Goal: Task Accomplishment & Management: Use online tool/utility

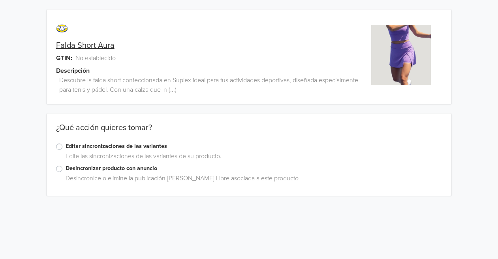
click at [65, 147] on div "Editar sincronizaciones de las variantes" at bounding box center [249, 146] width 386 height 9
click at [66, 146] on label "Editar sincronizaciones de las variantes" at bounding box center [254, 146] width 377 height 9
click at [0, 0] on input "Editar sincronizaciones de las variantes" at bounding box center [0, 0] width 0 height 0
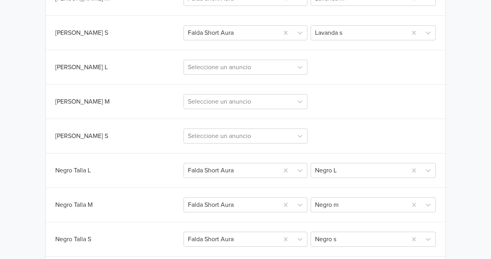
scroll to position [943, 0]
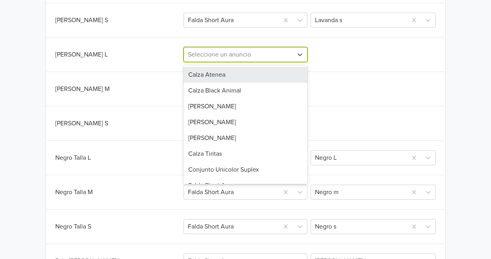
click at [267, 60] on div at bounding box center [238, 54] width 101 height 11
type input "au"
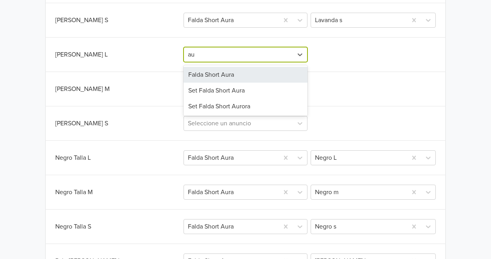
click at [246, 76] on div "Falda Short Aura" at bounding box center [246, 75] width 124 height 16
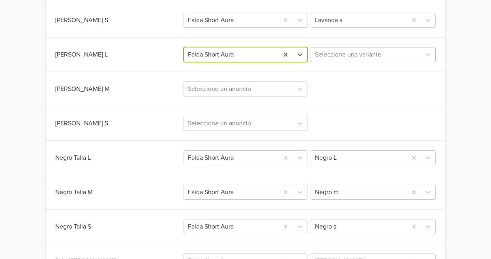
click at [356, 56] on div at bounding box center [366, 54] width 102 height 11
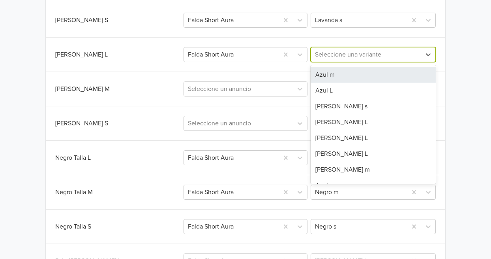
type input "m"
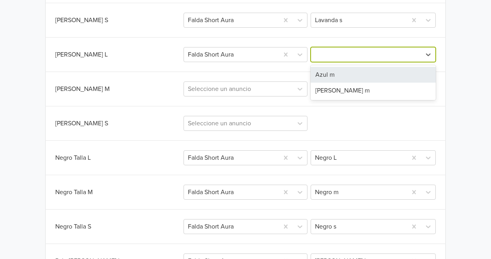
click at [399, 57] on div at bounding box center [366, 54] width 102 height 11
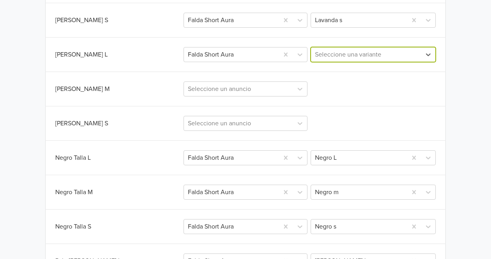
click at [400, 58] on div at bounding box center [366, 54] width 102 height 11
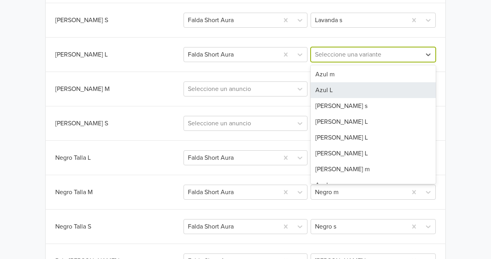
scroll to position [0, 0]
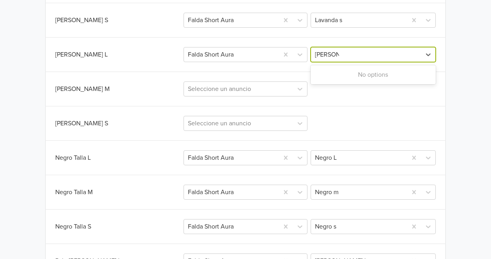
type input "morado"
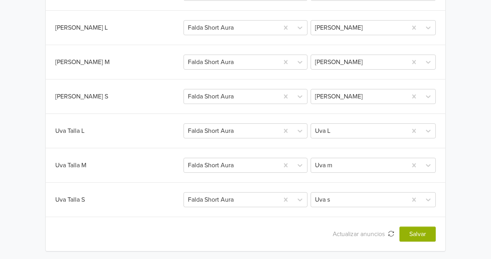
scroll to position [1491, 0]
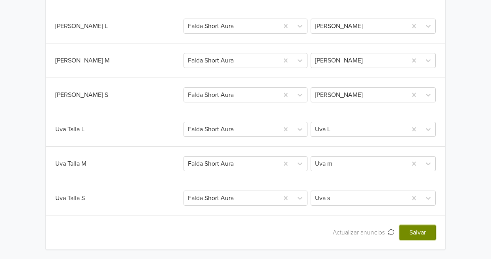
click at [409, 232] on button "Salvar" at bounding box center [418, 232] width 36 height 15
click at [421, 233] on button "Salvar" at bounding box center [418, 232] width 36 height 15
click at [419, 233] on button "Salvar" at bounding box center [418, 232] width 36 height 15
click at [378, 233] on span "Actualizar anuncios" at bounding box center [360, 232] width 55 height 8
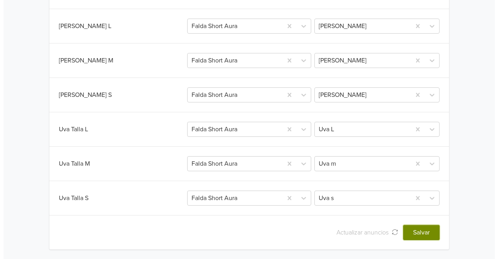
scroll to position [0, 0]
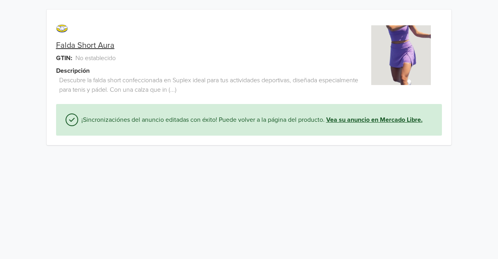
click at [349, 120] on link "Vea su anuncio en Mercado Libre." at bounding box center [374, 119] width 96 height 9
click at [99, 58] on span "No establecido" at bounding box center [95, 57] width 40 height 9
drag, startPoint x: 174, startPoint y: 85, endPoint x: 234, endPoint y: 106, distance: 64.1
click at [199, 93] on span "Descubre la falda short confeccionada en Suplex ideal para tus actividades depo…" at bounding box center [209, 84] width 300 height 19
click at [419, 44] on img at bounding box center [401, 55] width 60 height 60
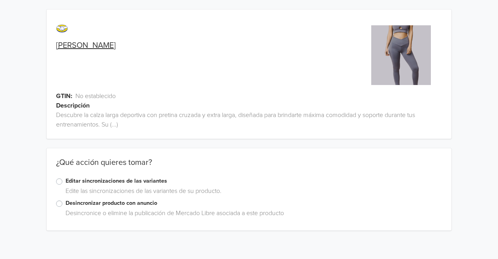
click at [174, 114] on div "Descubre la calza larga deportiva con pretina cruzada y extra larga, diseñada p…" at bounding box center [249, 119] width 405 height 19
click at [109, 125] on div "Descubre la calza larga deportiva con pretina cruzada y extra larga, diseñada p…" at bounding box center [249, 119] width 405 height 19
click at [66, 180] on label "Editar sincronizaciones de las variantes" at bounding box center [254, 180] width 377 height 9
click at [0, 0] on input "Editar sincronizaciones de las variantes" at bounding box center [0, 0] width 0 height 0
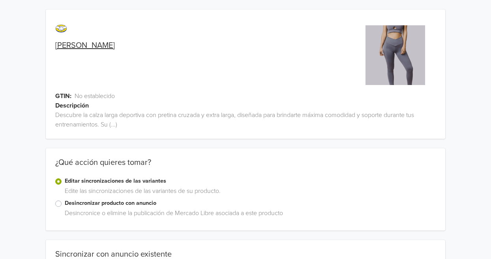
click at [418, 53] on img at bounding box center [396, 55] width 60 height 60
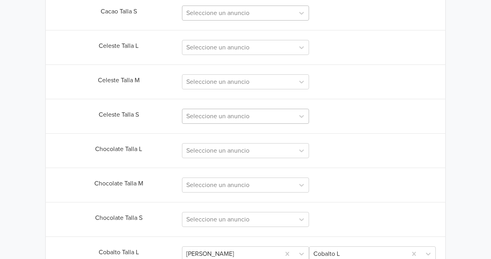
scroll to position [482, 0]
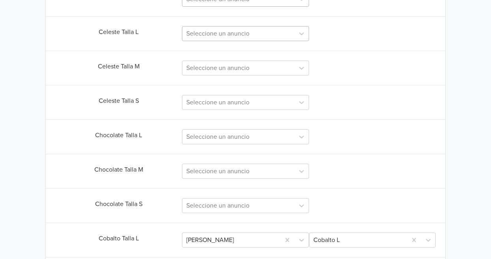
click at [278, 40] on div "Seleccione un anuncio" at bounding box center [238, 33] width 112 height 14
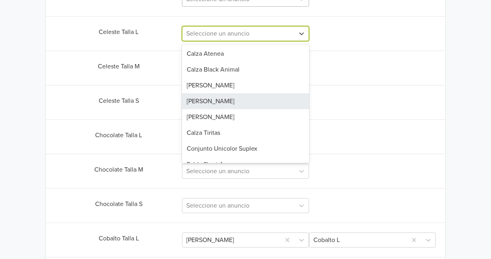
click at [249, 101] on div "[PERSON_NAME]" at bounding box center [245, 101] width 127 height 16
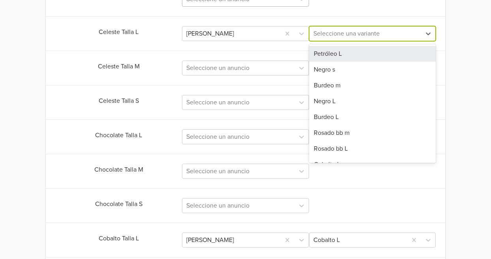
click at [368, 37] on div at bounding box center [365, 33] width 104 height 11
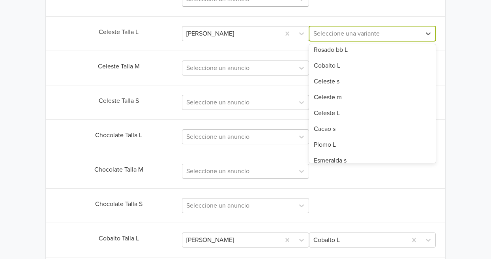
scroll to position [100, 0]
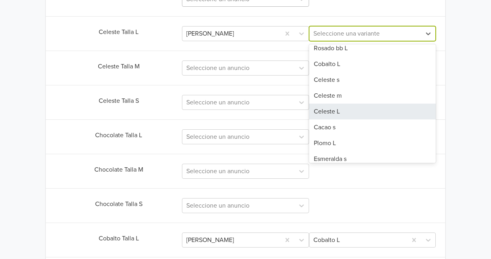
click at [374, 110] on div "Celeste L" at bounding box center [372, 111] width 127 height 16
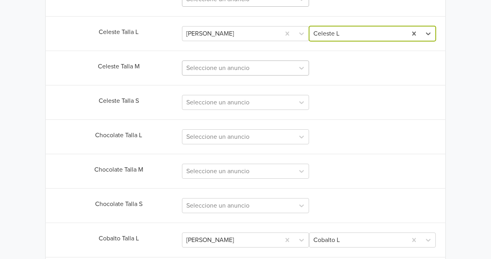
click at [239, 69] on div at bounding box center [238, 67] width 104 height 11
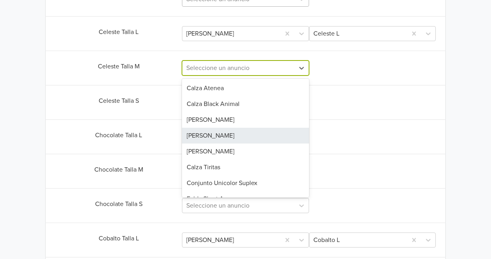
click at [231, 137] on div "[PERSON_NAME]" at bounding box center [245, 136] width 127 height 16
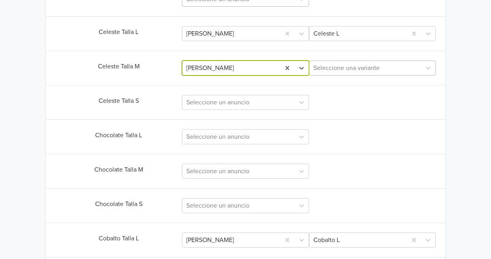
click at [353, 74] on div "Seleccione una variante" at bounding box center [366, 68] width 112 height 14
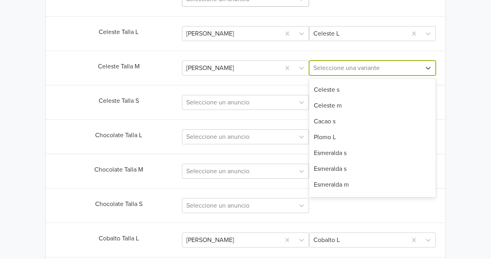
scroll to position [129, 0]
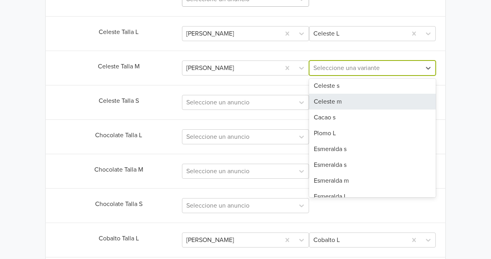
click at [393, 105] on div "Celeste m" at bounding box center [372, 102] width 127 height 16
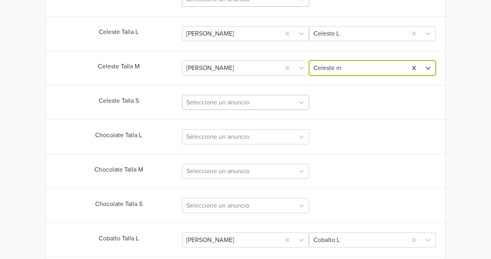
click at [250, 105] on div at bounding box center [238, 102] width 104 height 11
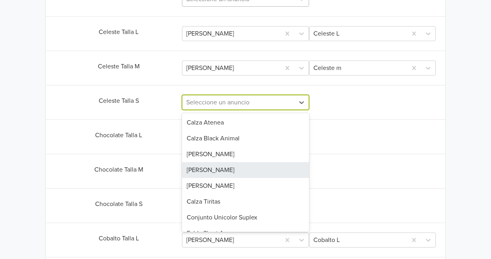
click at [250, 176] on div "[PERSON_NAME]" at bounding box center [245, 170] width 127 height 16
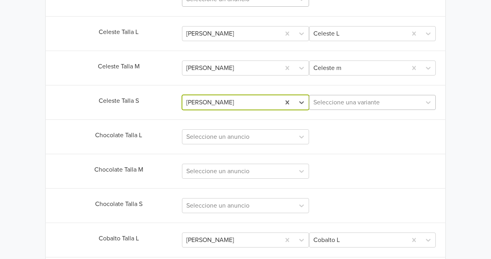
click at [373, 107] on div at bounding box center [365, 102] width 104 height 11
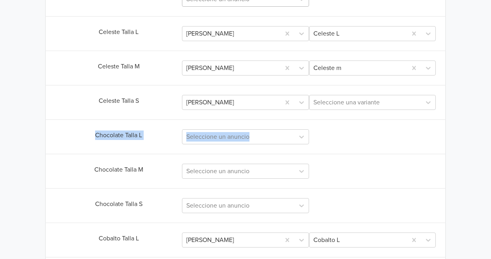
drag, startPoint x: 436, startPoint y: 137, endPoint x: 440, endPoint y: 160, distance: 23.6
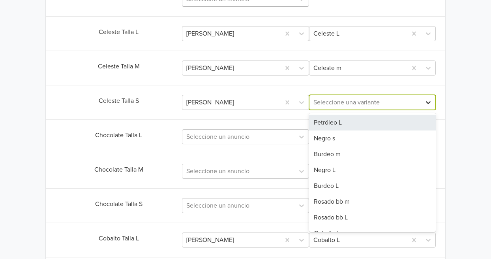
click at [424, 104] on icon at bounding box center [428, 102] width 8 height 8
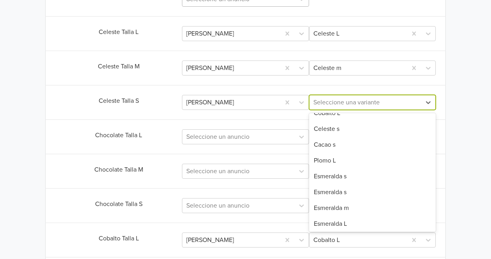
scroll to position [122, 0]
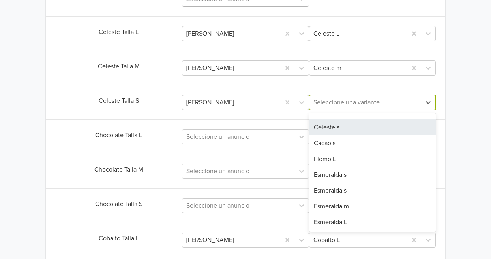
click at [386, 131] on div "Celeste s" at bounding box center [372, 127] width 127 height 16
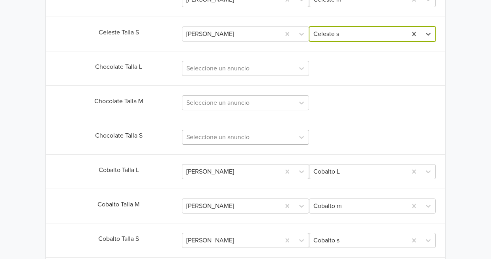
scroll to position [570, 0]
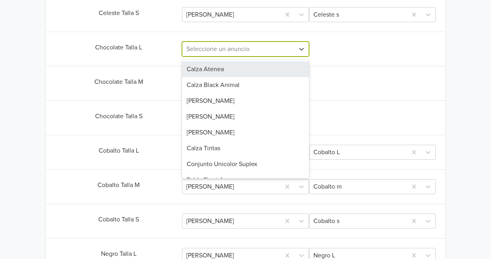
click at [261, 53] on div at bounding box center [238, 48] width 104 height 11
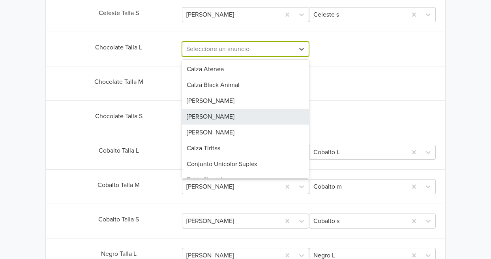
click at [242, 118] on div "[PERSON_NAME]" at bounding box center [245, 117] width 127 height 16
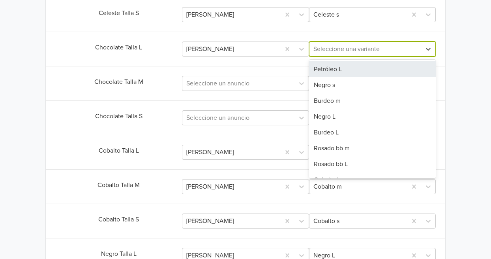
click at [362, 50] on div at bounding box center [365, 48] width 104 height 11
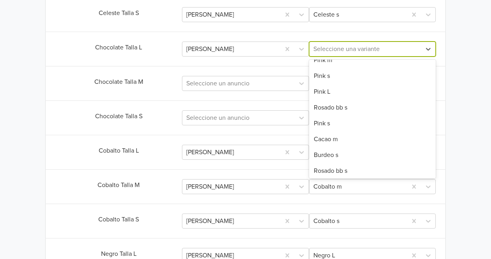
scroll to position [279, 0]
click at [471, 94] on div "Calza Kali GTIN: No establecido Descripción Descubre la calza larga deportiva c…" at bounding box center [245, 165] width 479 height 1470
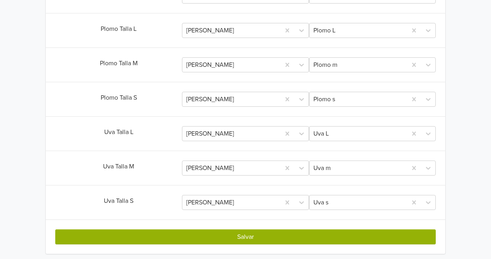
scroll to position [1215, 0]
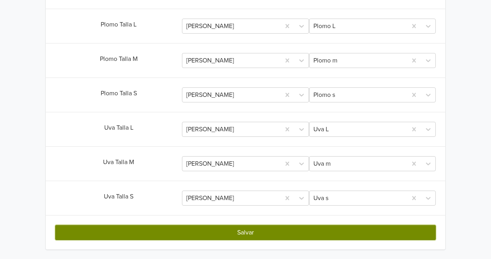
click at [260, 227] on button "Salvar" at bounding box center [245, 232] width 381 height 15
click at [252, 233] on button "Salvar" at bounding box center [245, 232] width 381 height 15
click at [247, 233] on button "Salvar" at bounding box center [245, 232] width 381 height 15
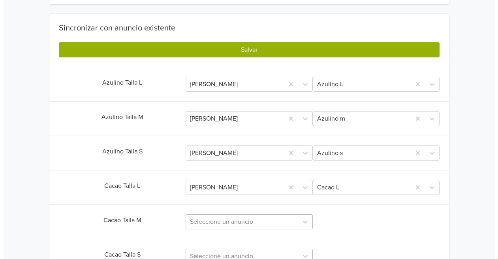
scroll to position [0, 0]
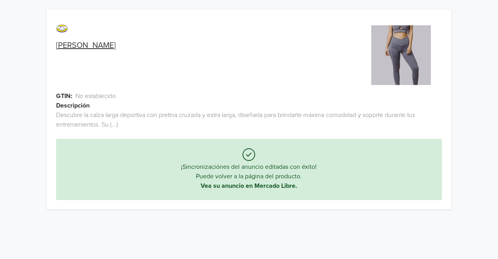
drag, startPoint x: 495, startPoint y: 224, endPoint x: 504, endPoint y: 82, distance: 142.8
click at [497, 82] on html "Calza Kali GTIN: No establecido Descripción Descubre la calza larga deportiva c…" at bounding box center [249, 109] width 498 height 219
click at [257, 187] on link "Vea su anuncio en Mercado Libre." at bounding box center [249, 186] width 96 height 8
